Goal: Use online tool/utility: Utilize a website feature to perform a specific function

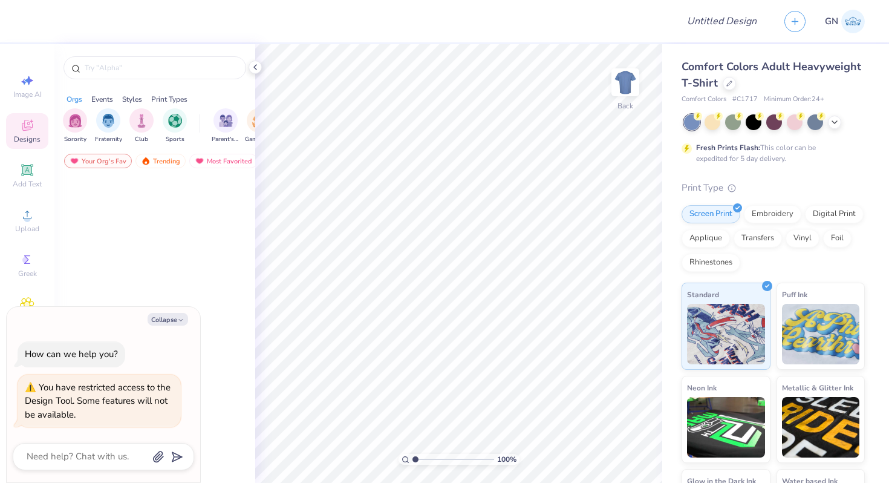
click at [19, 136] on span "Designs" at bounding box center [27, 139] width 27 height 10
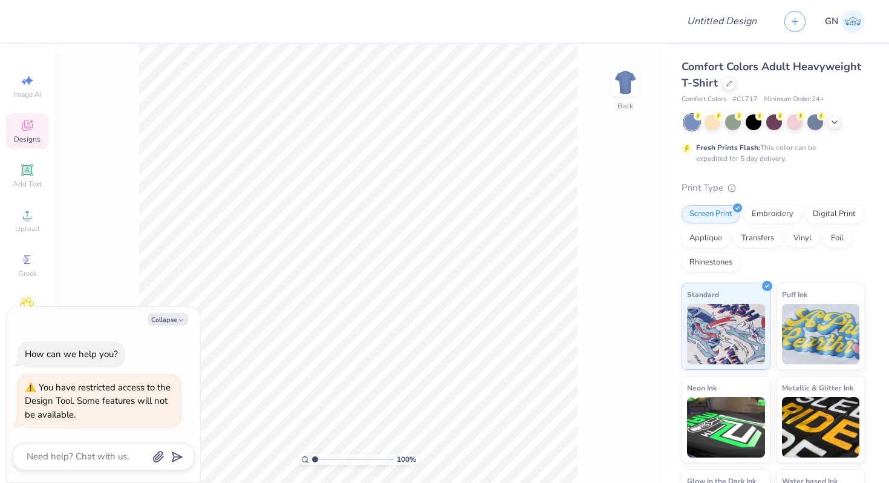
click at [16, 129] on div "Designs" at bounding box center [27, 131] width 42 height 36
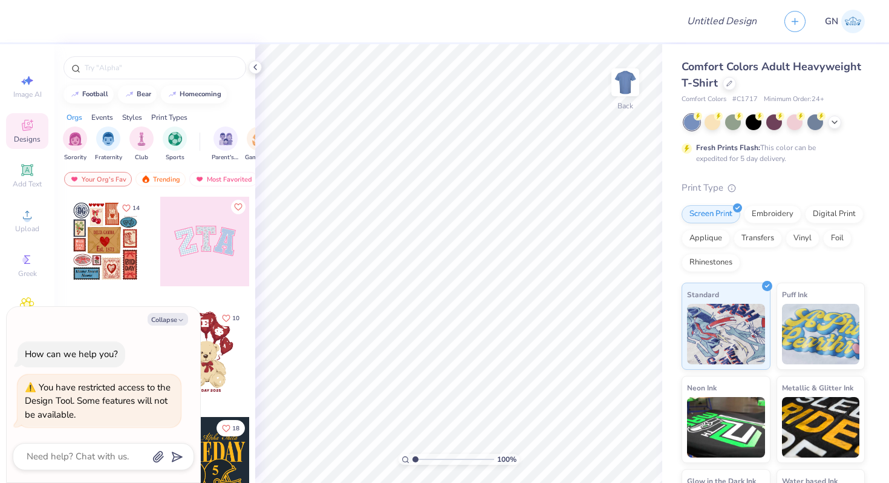
click at [203, 239] on div at bounding box center [205, 242] width 90 height 90
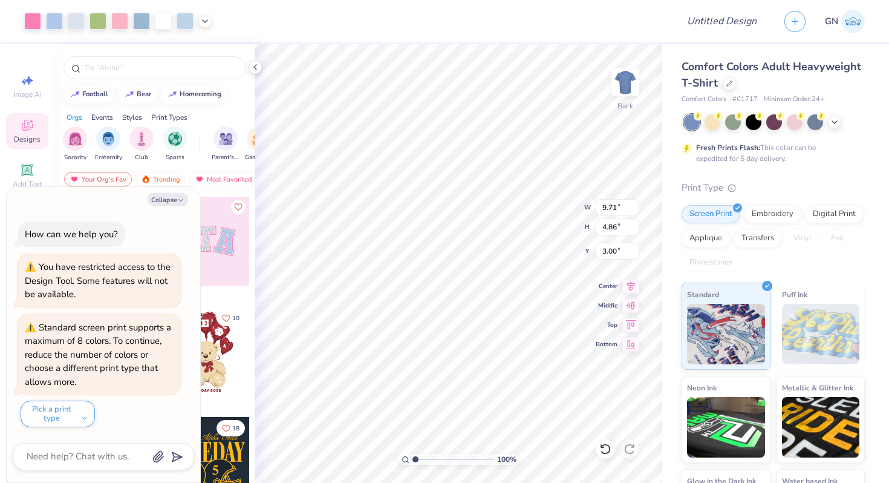
type textarea "x"
type input "11.03"
type input "5.52"
click at [260, 65] on div at bounding box center [255, 67] width 13 height 13
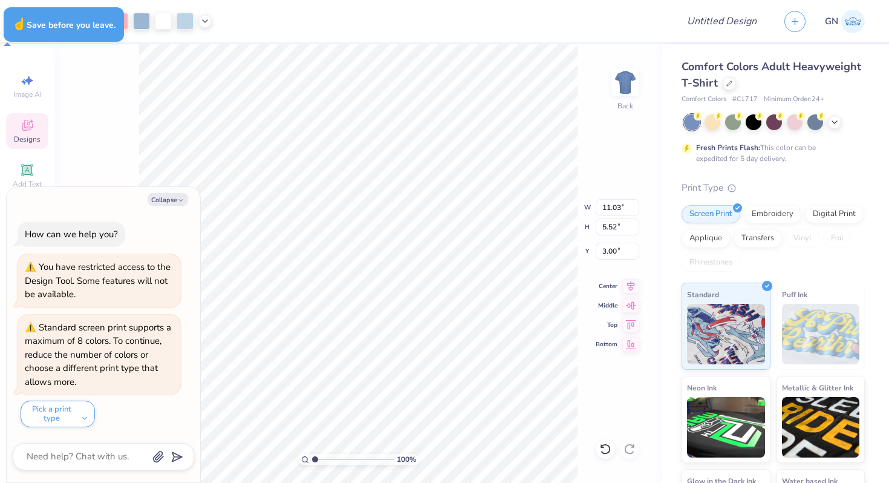
type textarea "x"
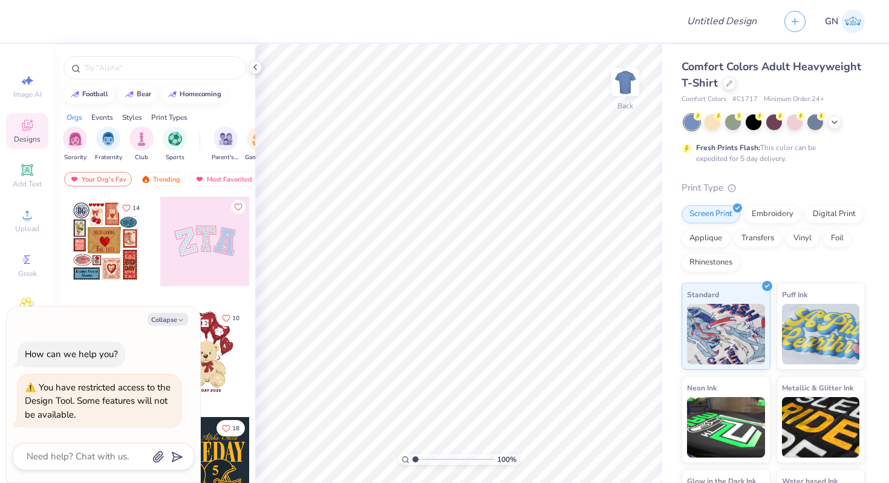
click at [101, 241] on div at bounding box center [106, 242] width 90 height 90
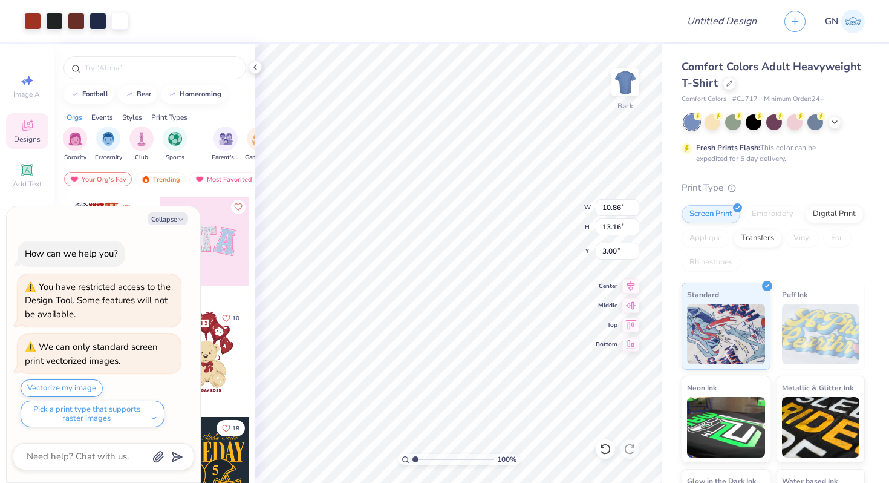
type textarea "x"
type input "12.15"
type input "14.73"
type textarea "x"
type input "2.75"
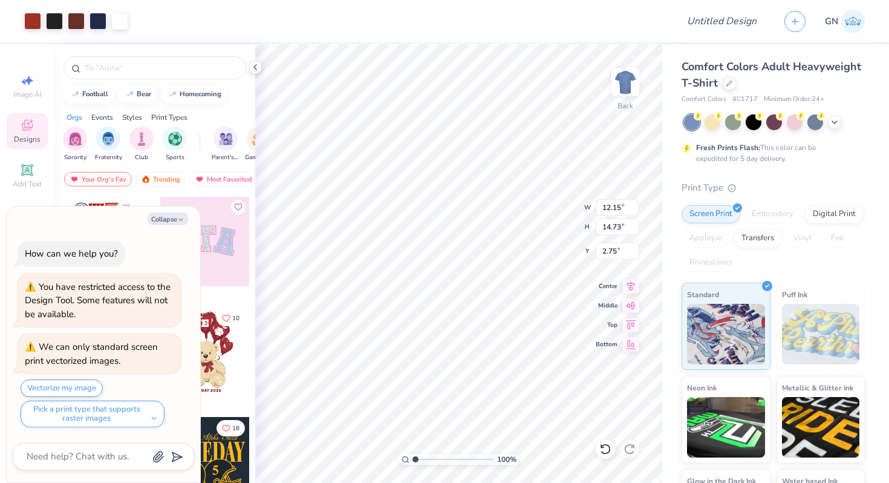
type textarea "x"
